Goal: Task Accomplishment & Management: Use online tool/utility

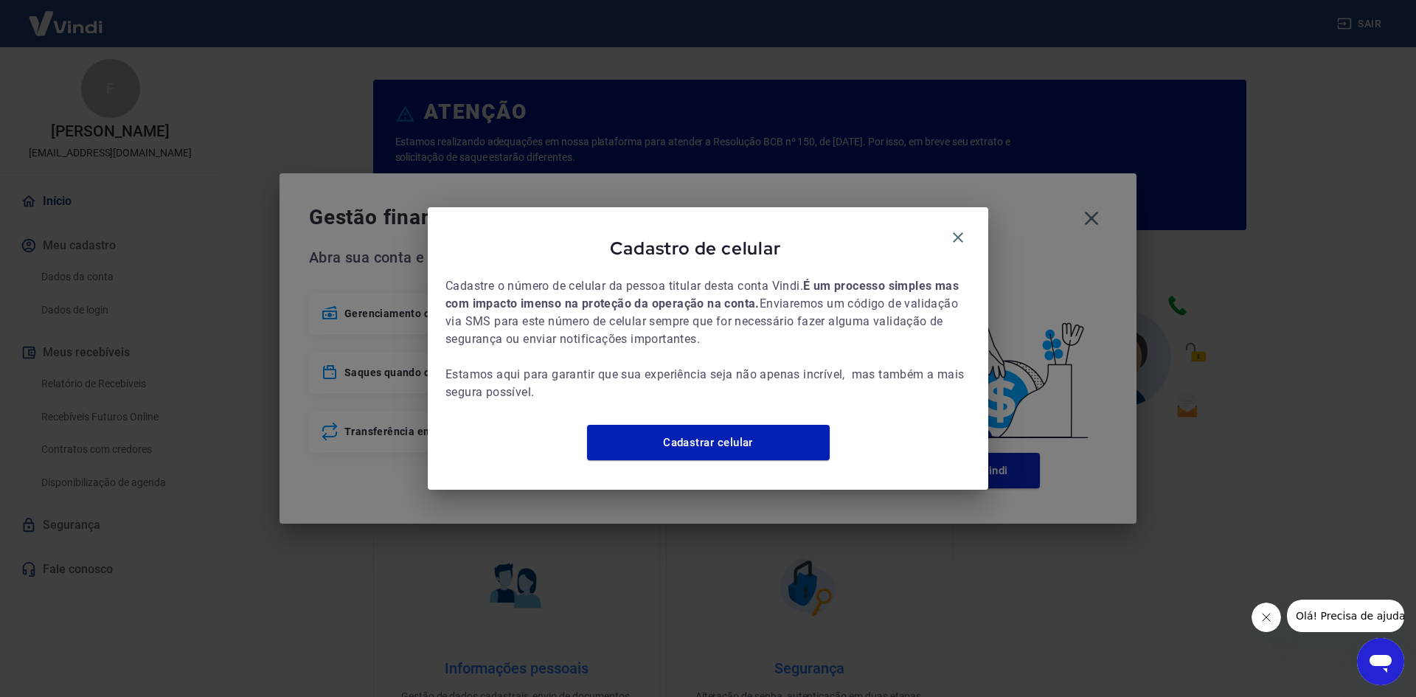
drag, startPoint x: 953, startPoint y: 230, endPoint x: 1025, endPoint y: 223, distance: 71.9
click at [953, 229] on icon "button" at bounding box center [958, 238] width 18 height 18
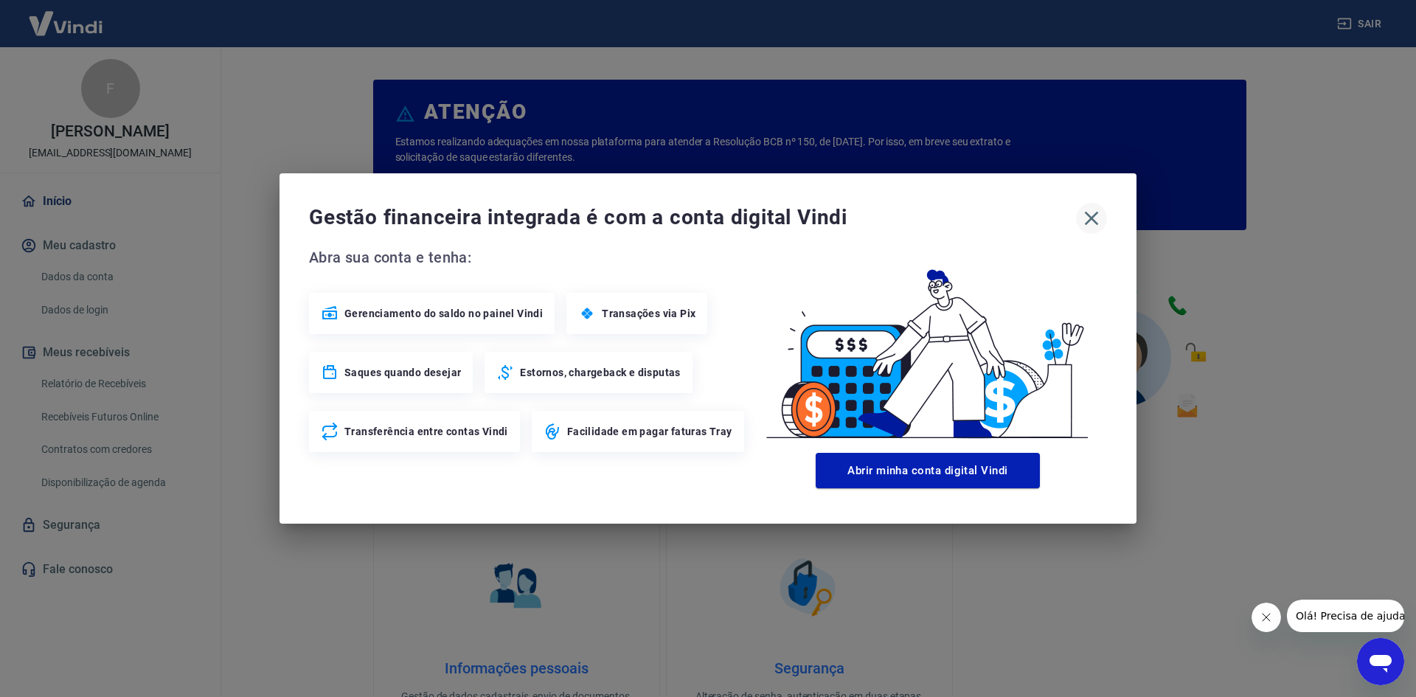
click at [1092, 222] on icon "button" at bounding box center [1091, 218] width 24 height 24
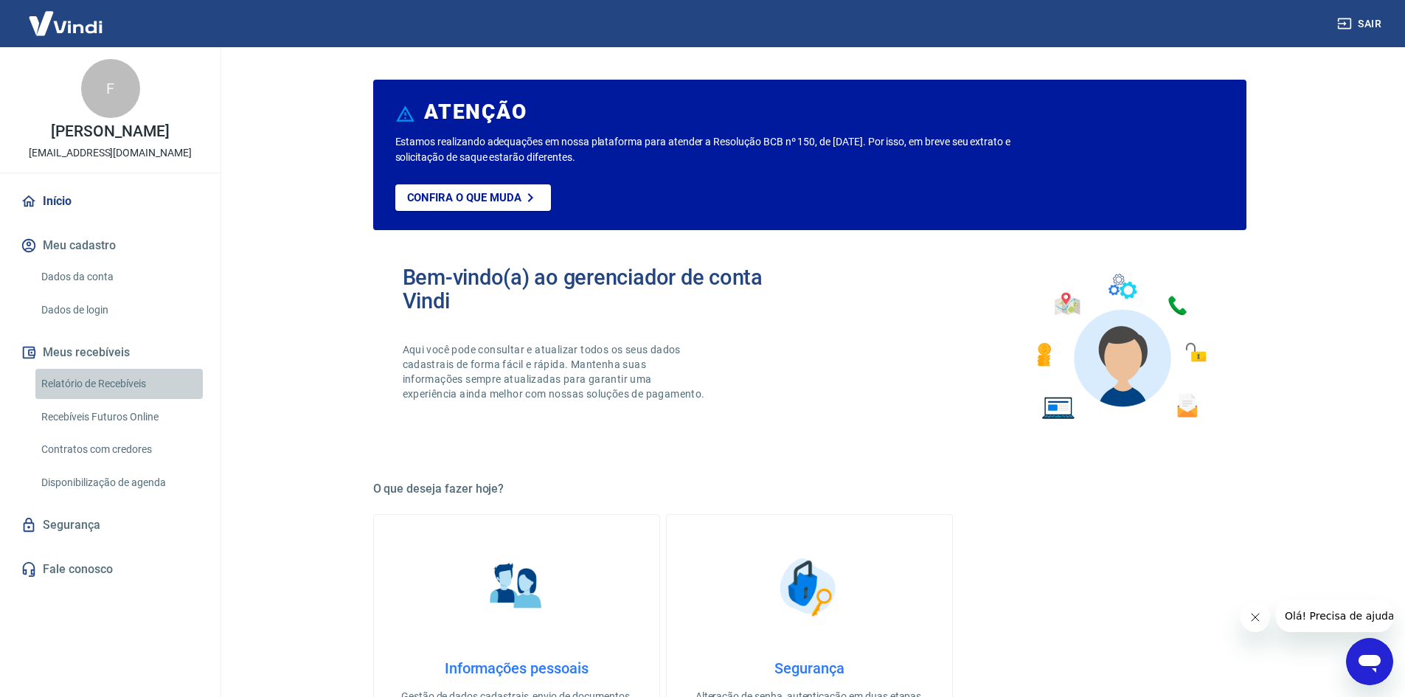
click at [102, 389] on link "Relatório de Recebíveis" at bounding box center [118, 384] width 167 height 30
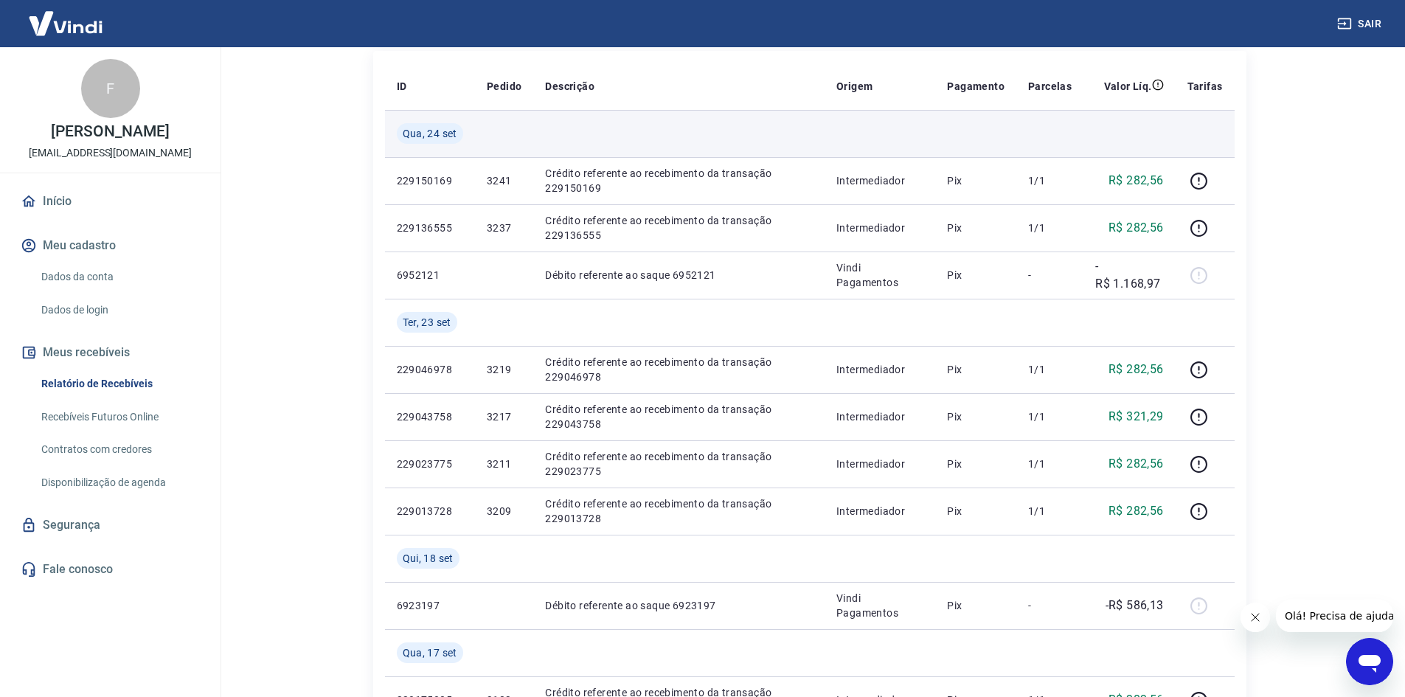
scroll to position [221, 0]
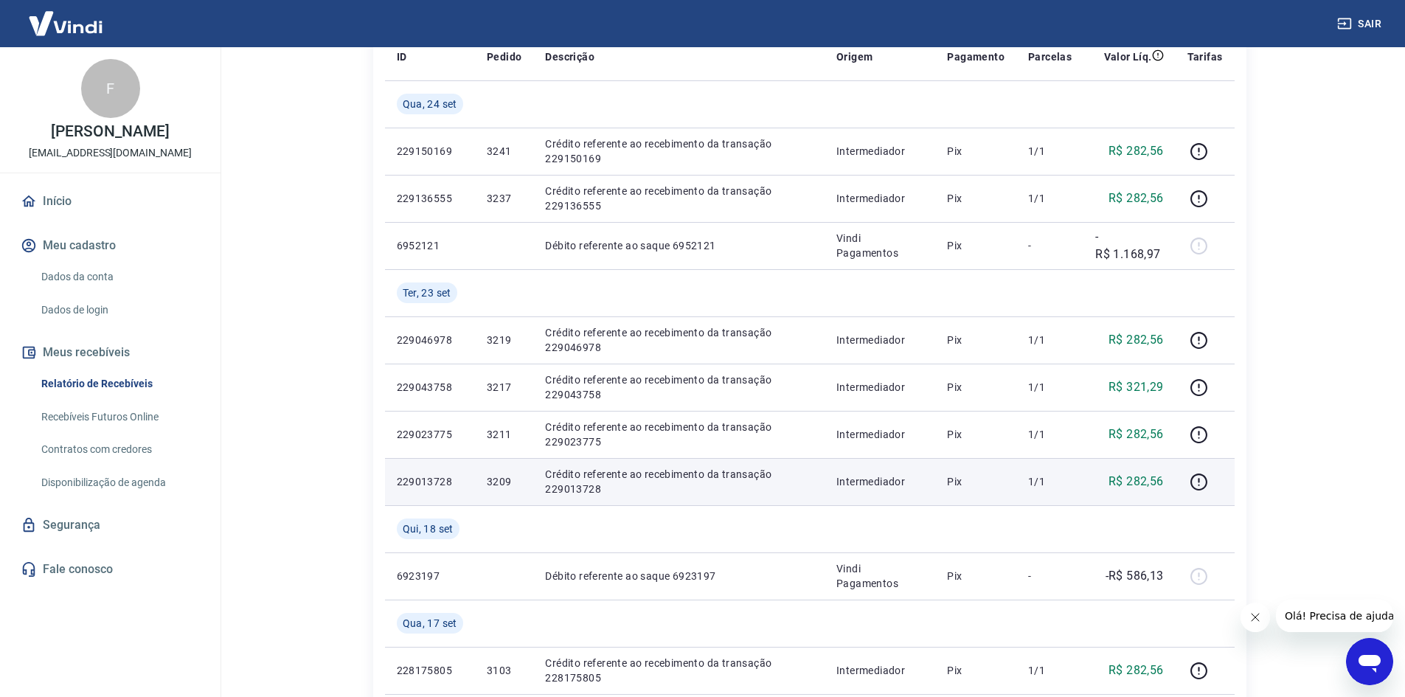
click at [498, 484] on p "3209" at bounding box center [504, 481] width 35 height 15
click at [498, 483] on p "3209" at bounding box center [504, 481] width 35 height 15
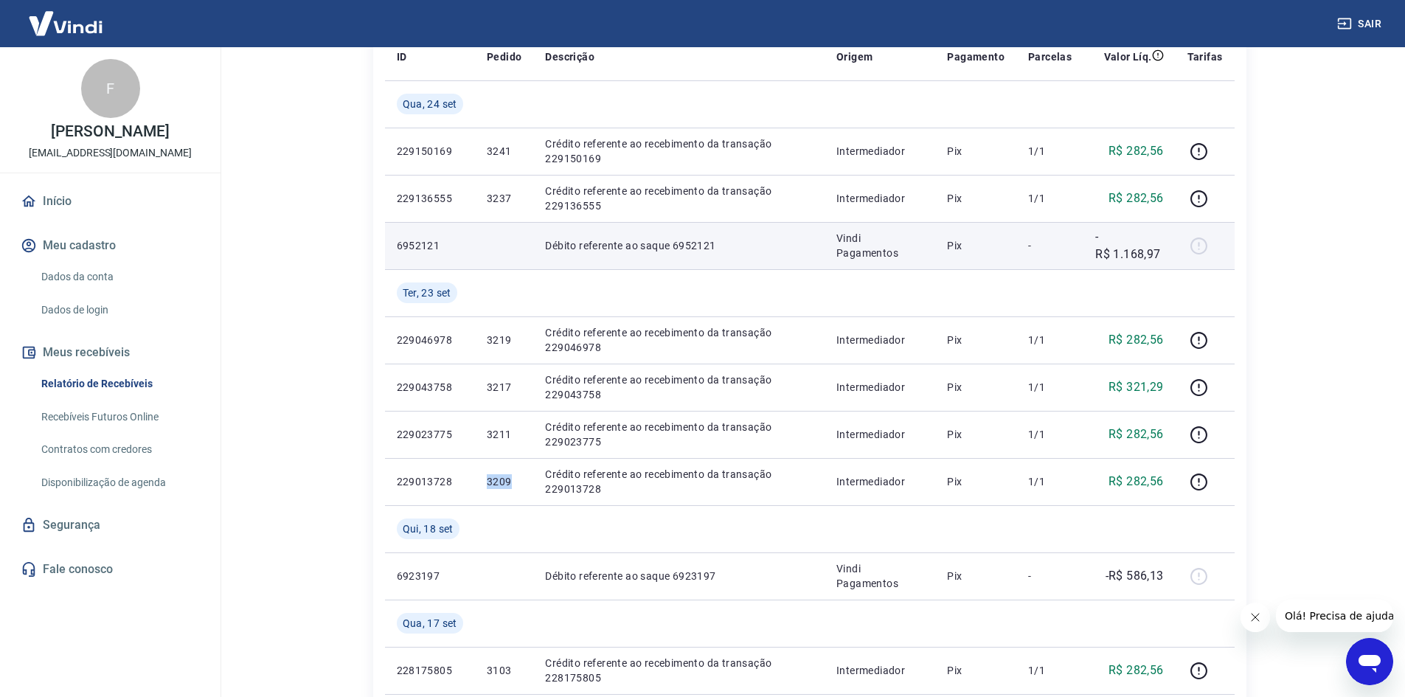
copy p "3209"
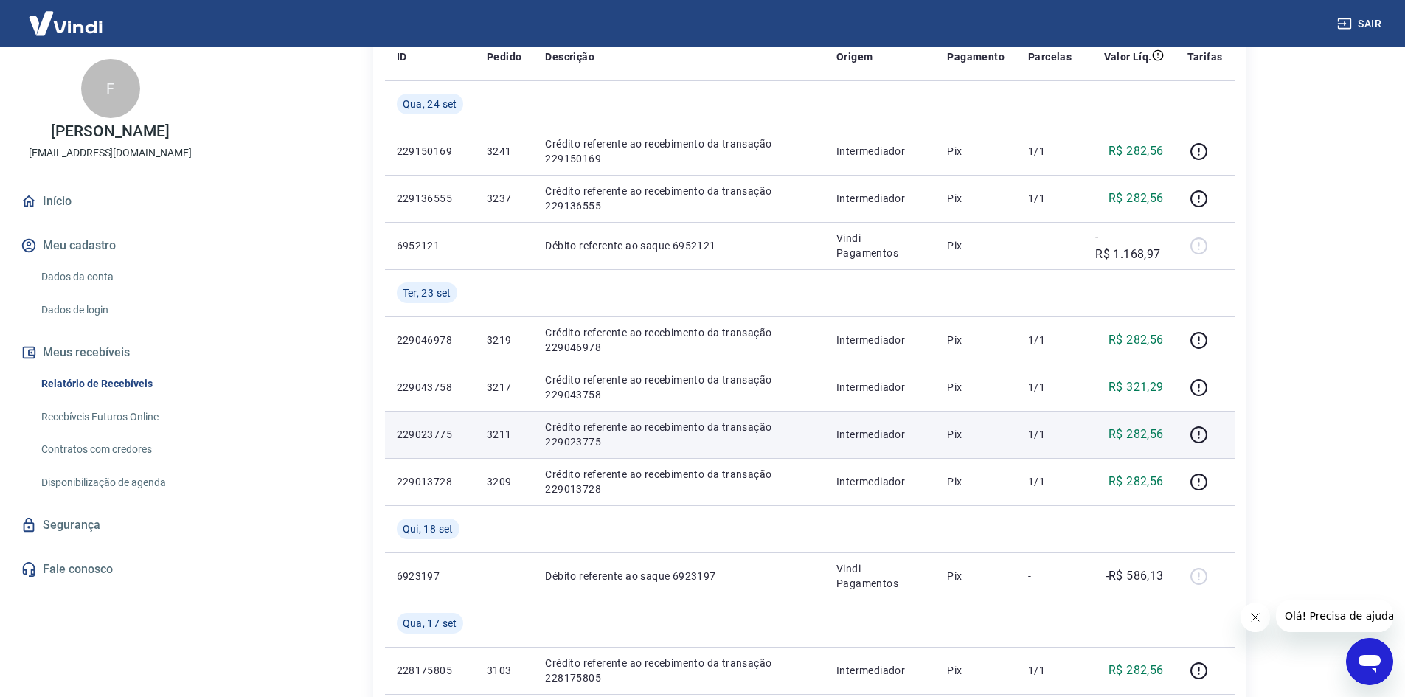
click at [500, 433] on p "3211" at bounding box center [504, 434] width 35 height 15
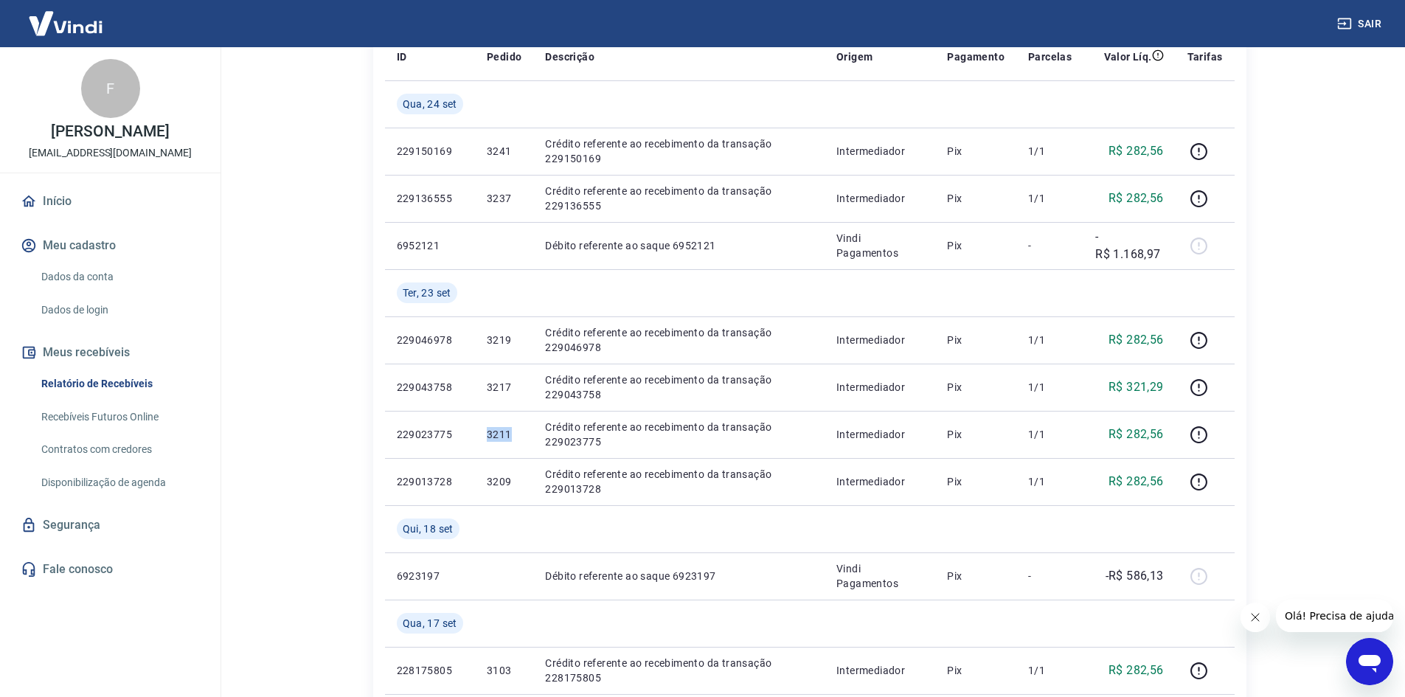
copy p "3211"
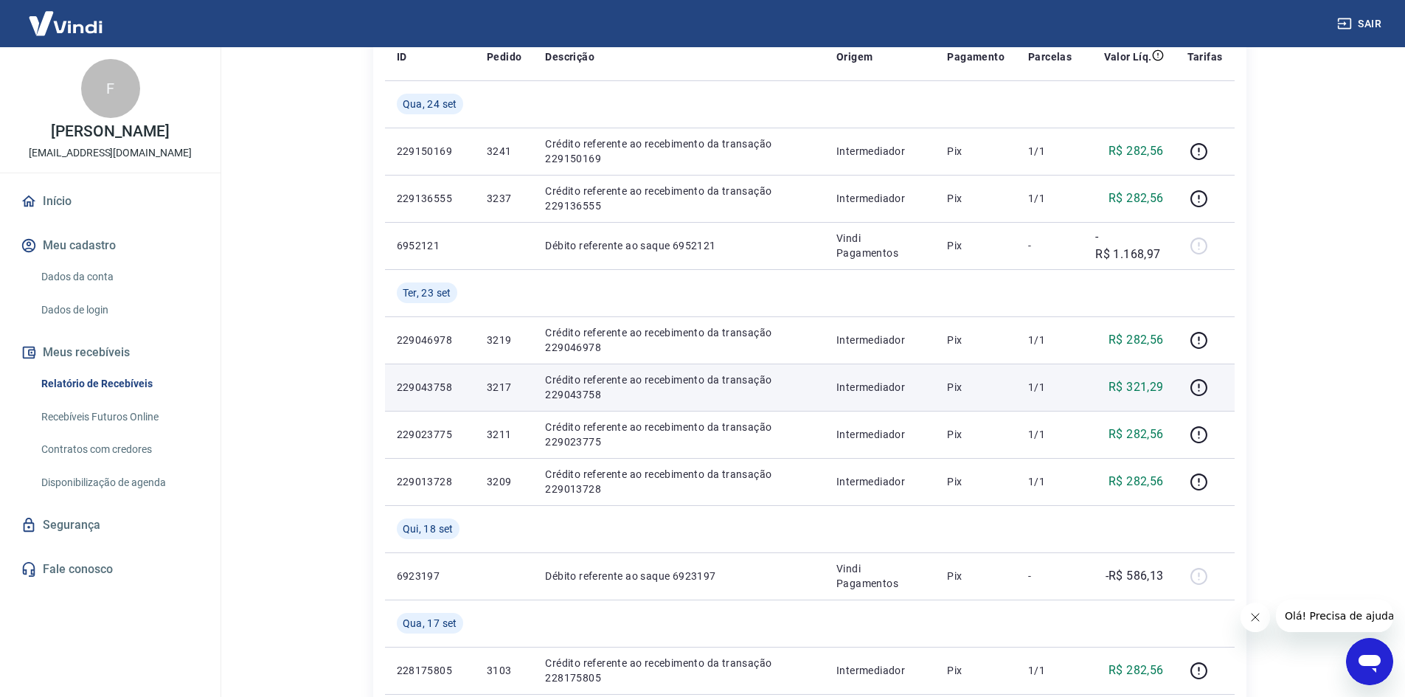
click at [498, 398] on td "3217" at bounding box center [504, 386] width 58 height 47
click at [498, 397] on td "3217" at bounding box center [504, 386] width 58 height 47
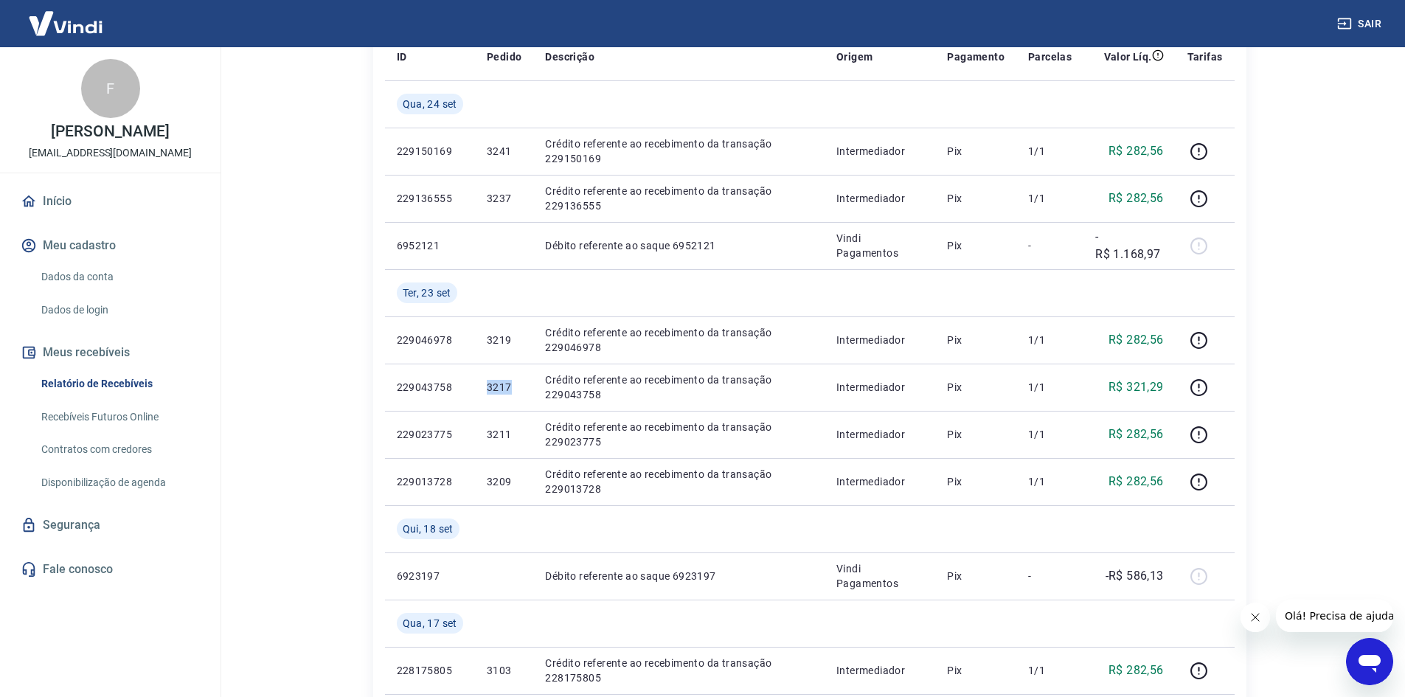
copy p "3217"
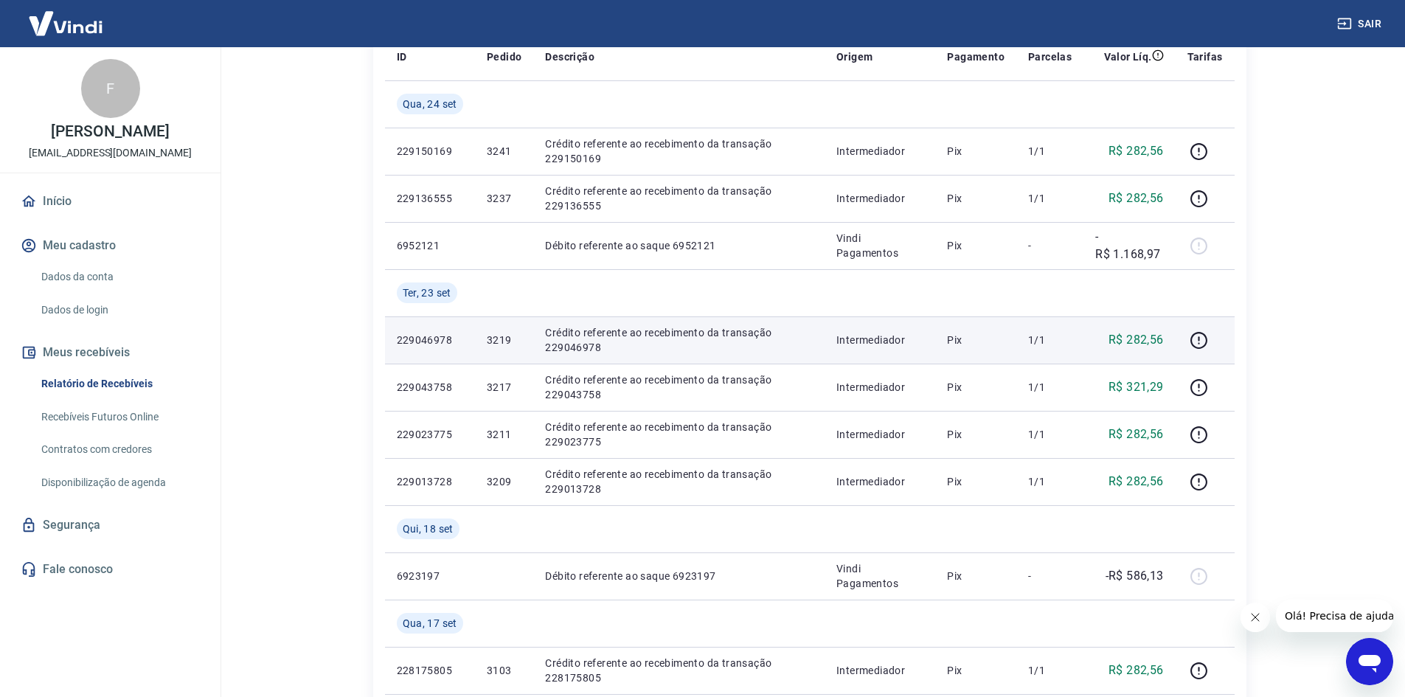
click at [499, 336] on p "3219" at bounding box center [504, 340] width 35 height 15
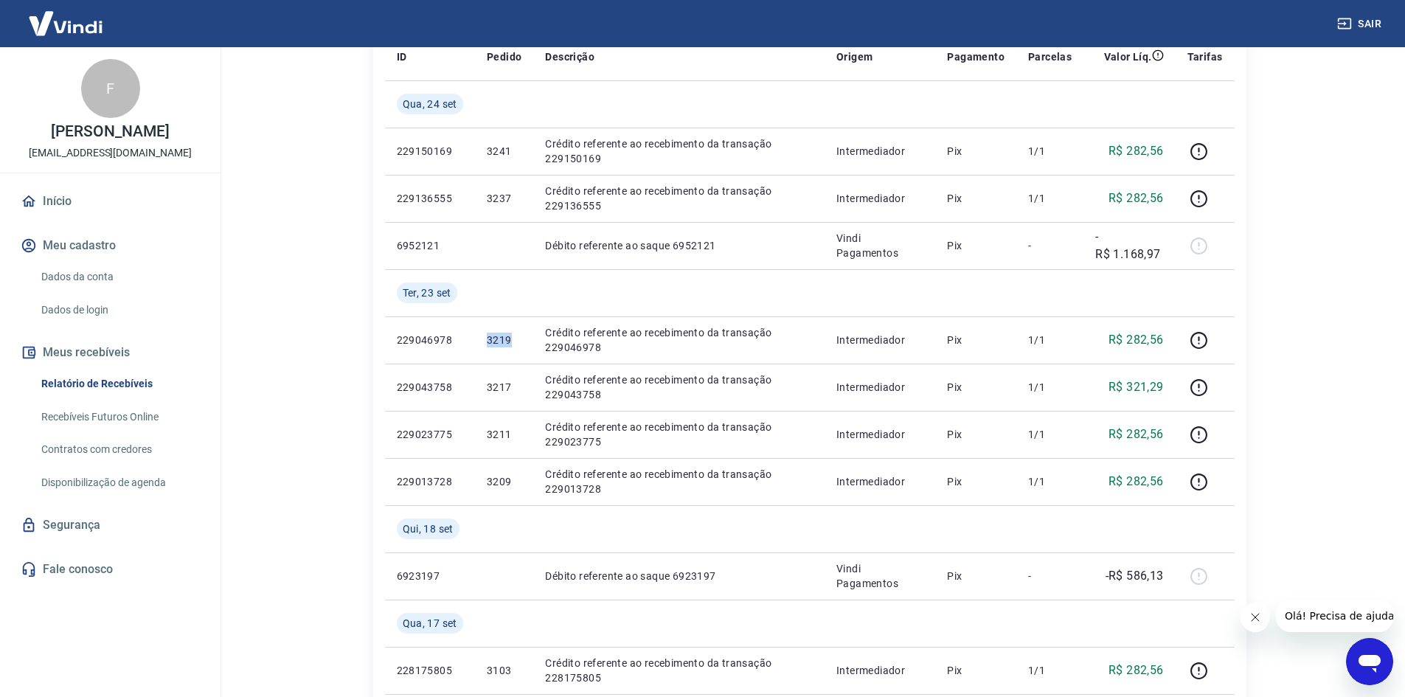
copy p "3219"
